Goal: Task Accomplishment & Management: Manage account settings

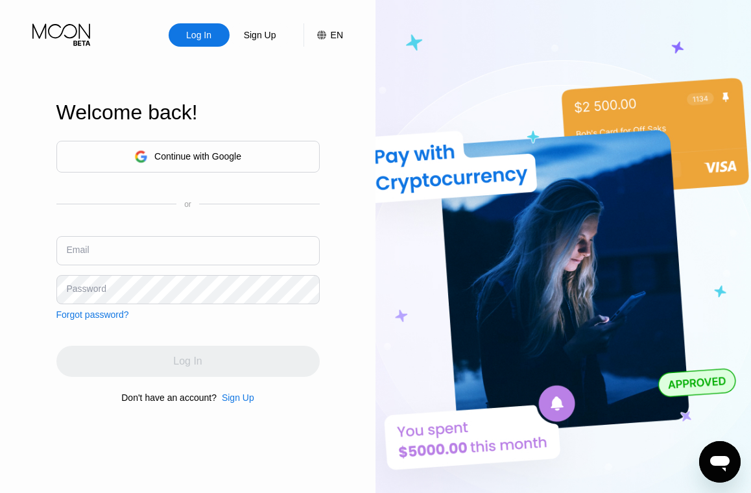
click at [147, 239] on input "text" at bounding box center [187, 250] width 263 height 29
click at [176, 151] on div "Continue with Google" at bounding box center [197, 156] width 87 height 10
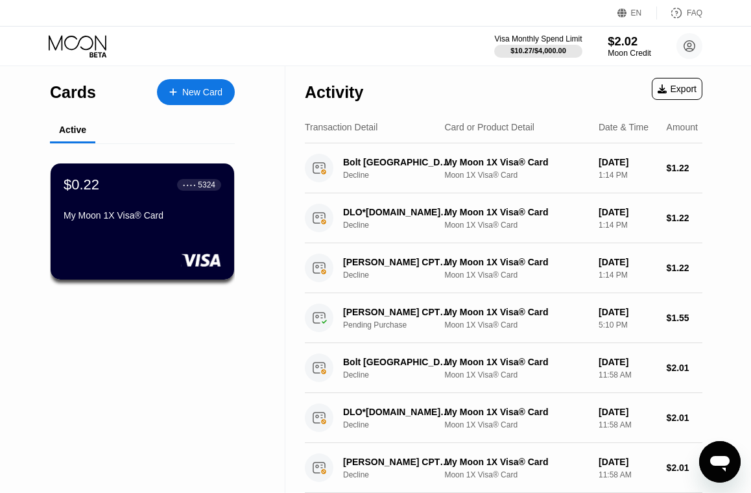
click at [618, 40] on div "$2.02" at bounding box center [629, 41] width 43 height 14
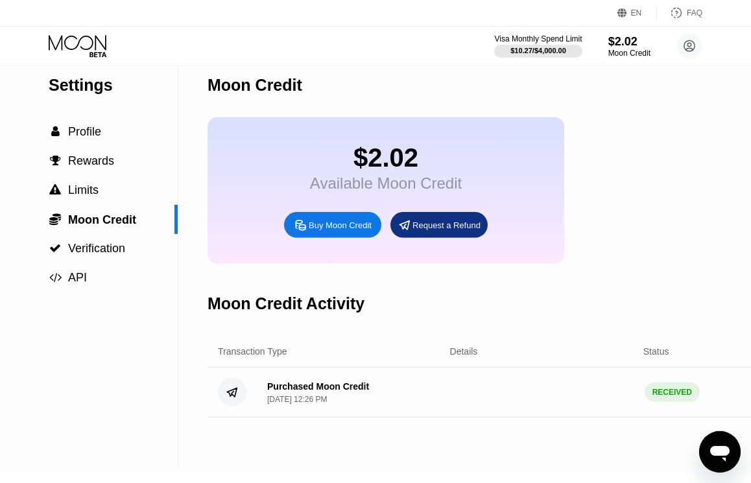
scroll to position [27, 0]
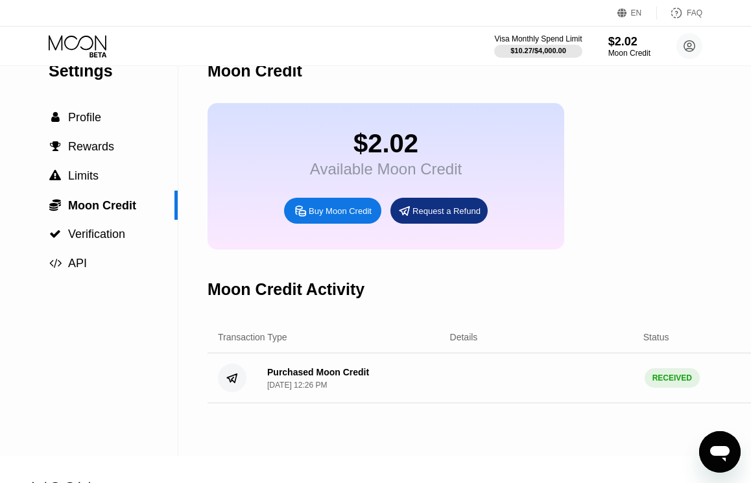
click at [657, 381] on div "RECEIVED" at bounding box center [672, 378] width 55 height 19
click at [231, 385] on circle at bounding box center [232, 378] width 29 height 29
